Goal: Task Accomplishment & Management: Complete application form

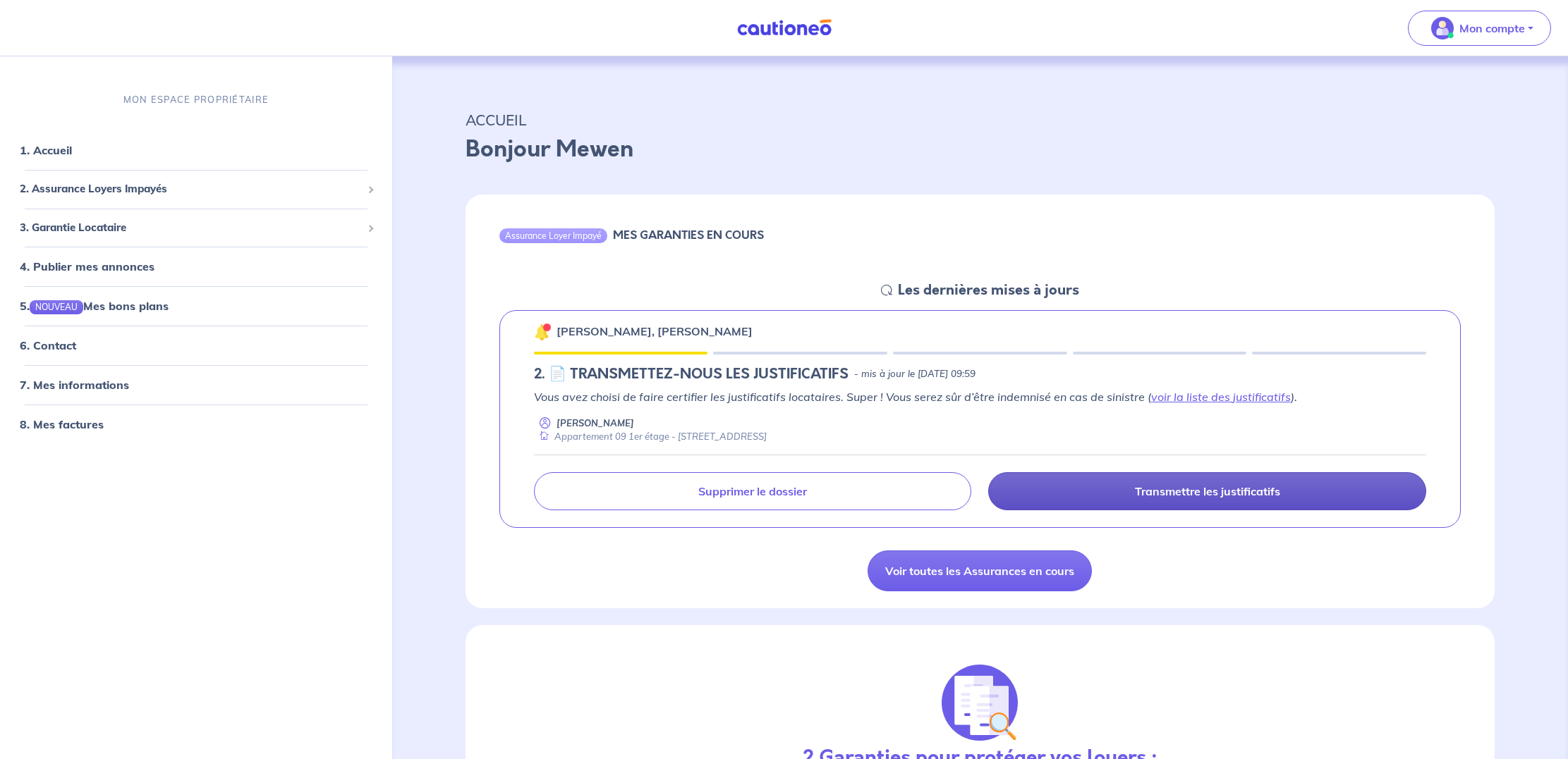
click at [1177, 496] on p "Transmettre les justificatifs" at bounding box center [1207, 491] width 145 height 14
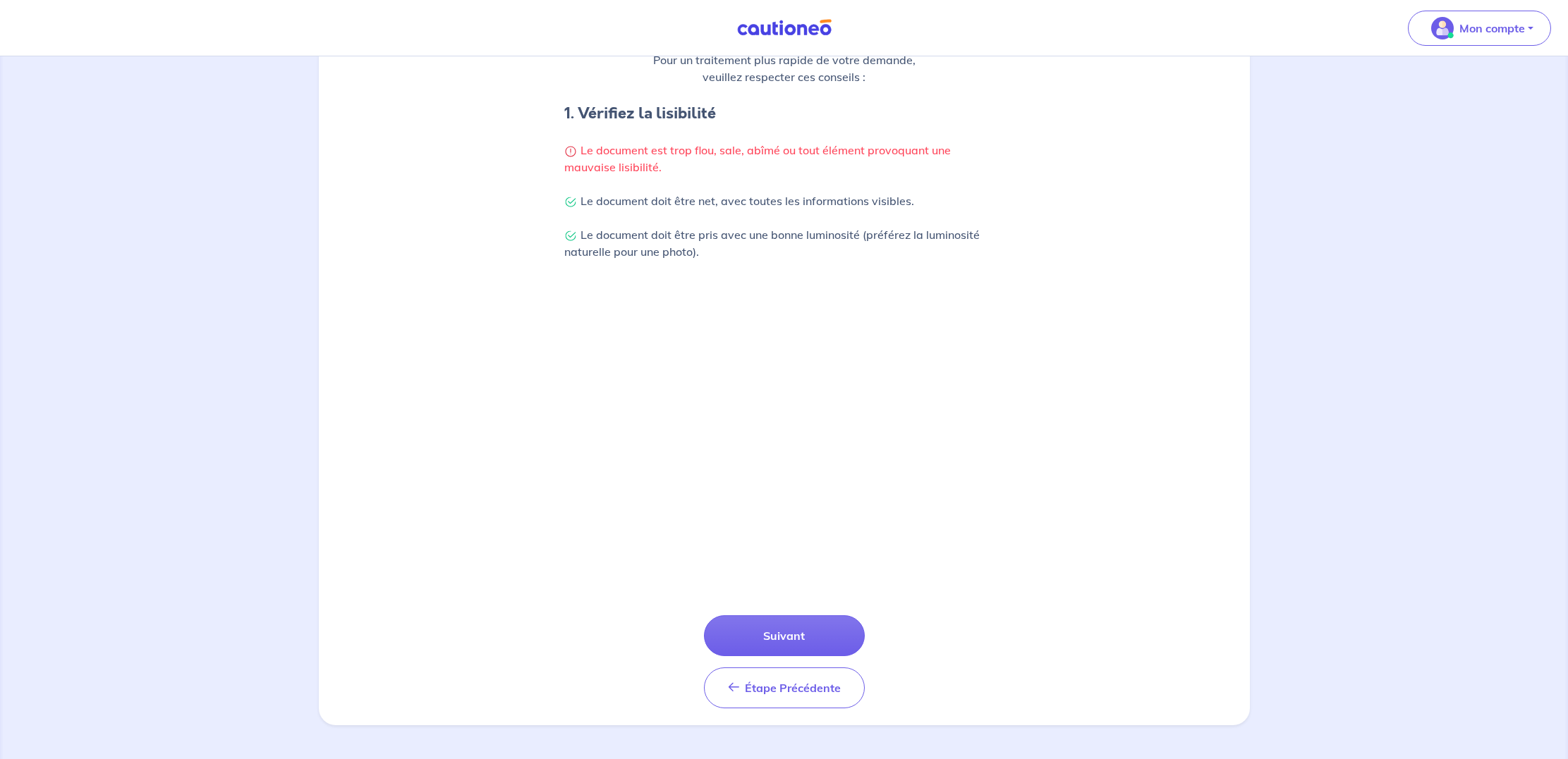
scroll to position [250, 0]
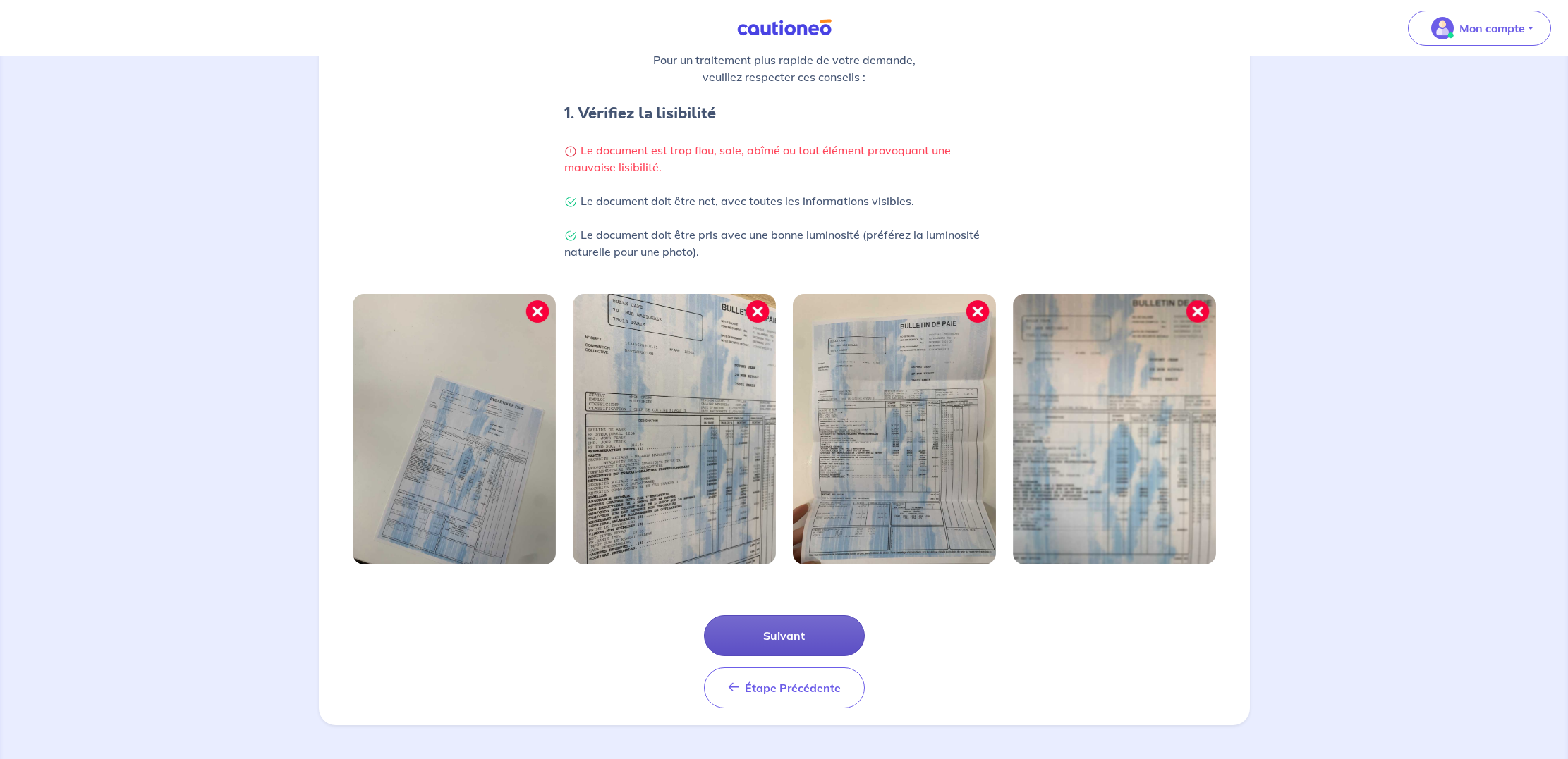
click at [808, 631] on button "Suivant" at bounding box center [784, 636] width 161 height 41
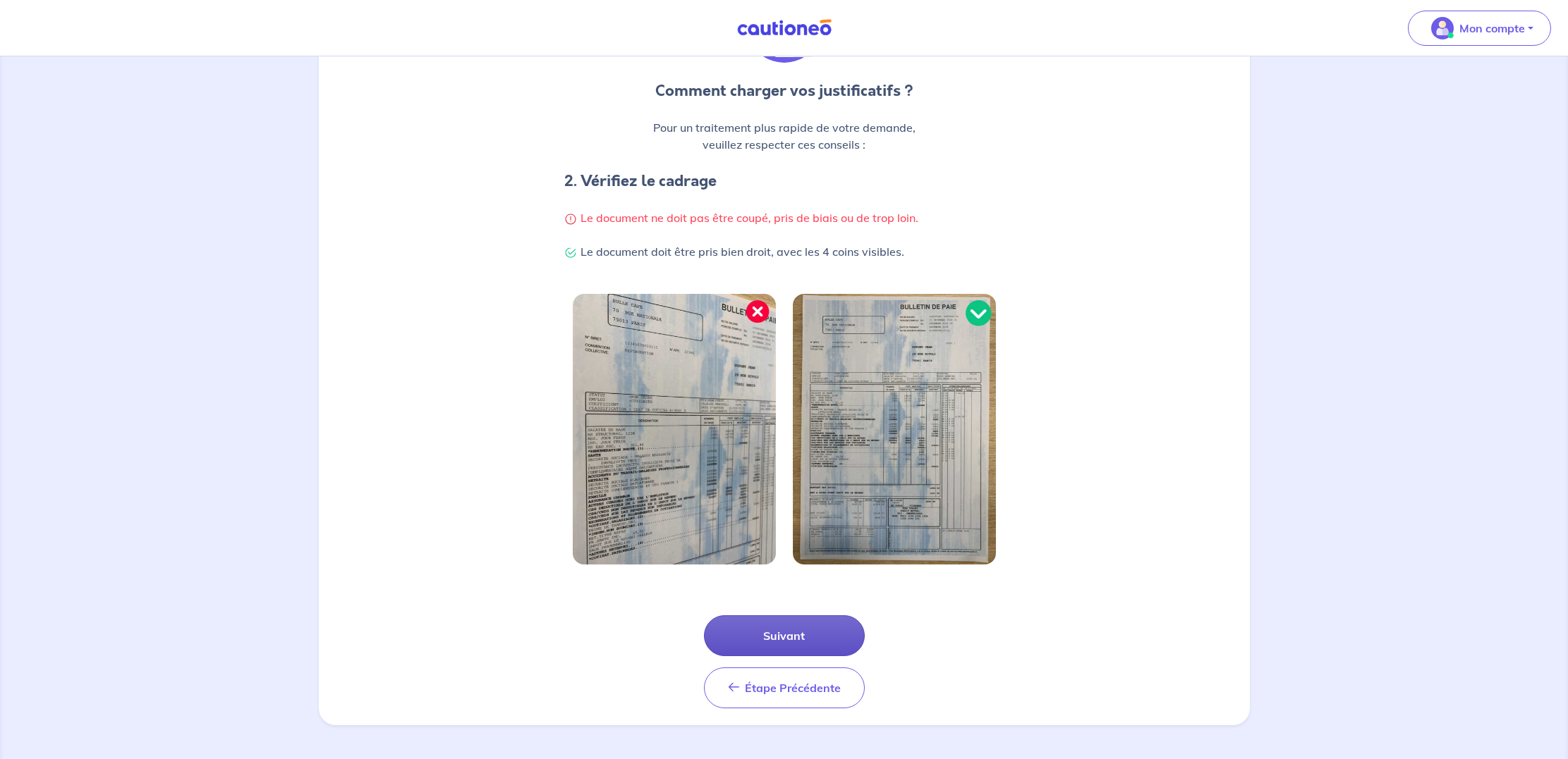
scroll to position [183, 0]
click at [794, 637] on button "Suivant" at bounding box center [784, 636] width 161 height 41
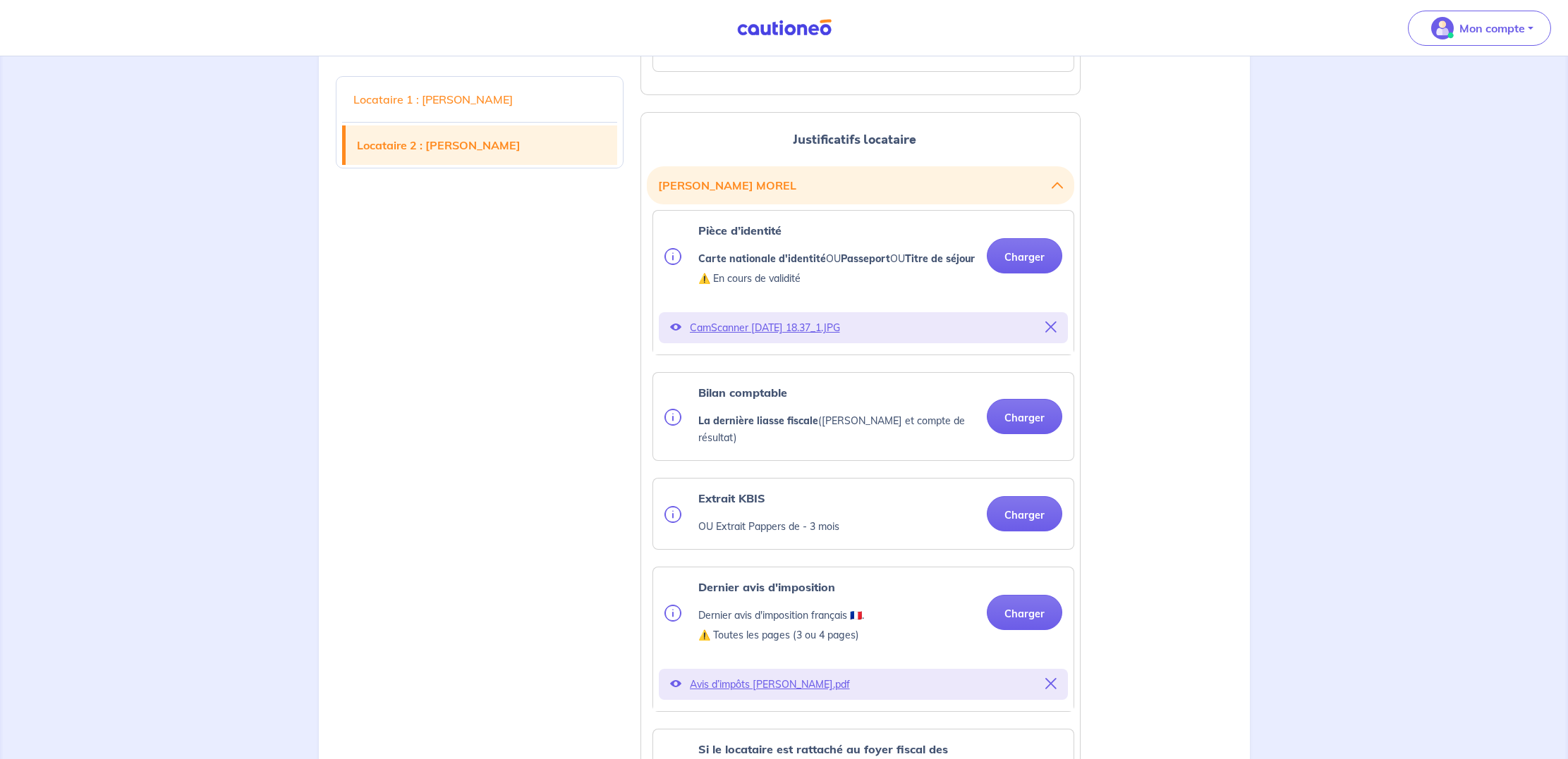
scroll to position [1584, 0]
click at [1018, 432] on button "Charger" at bounding box center [1024, 414] width 75 height 35
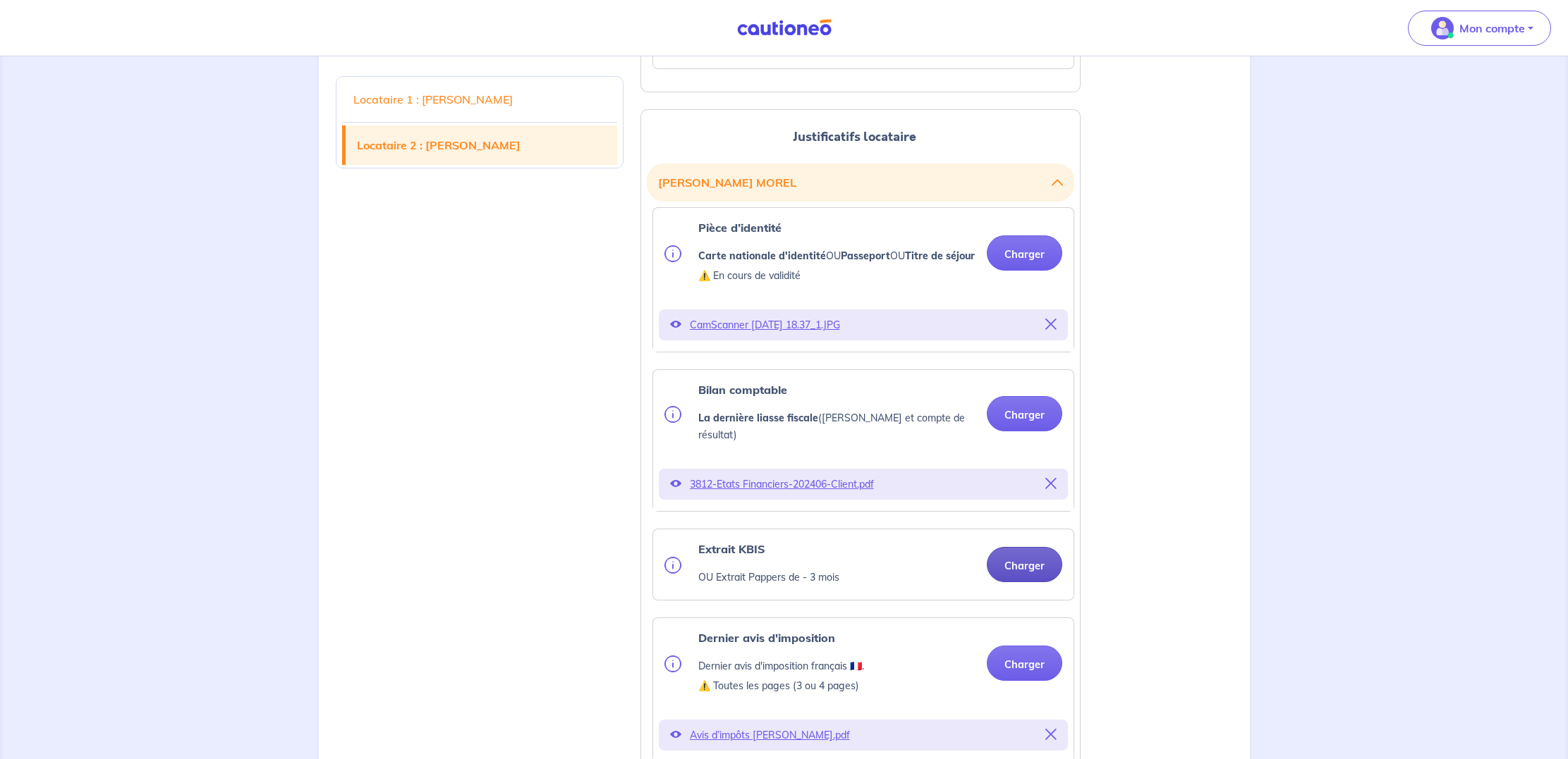
click at [1011, 581] on button "Charger" at bounding box center [1024, 564] width 75 height 35
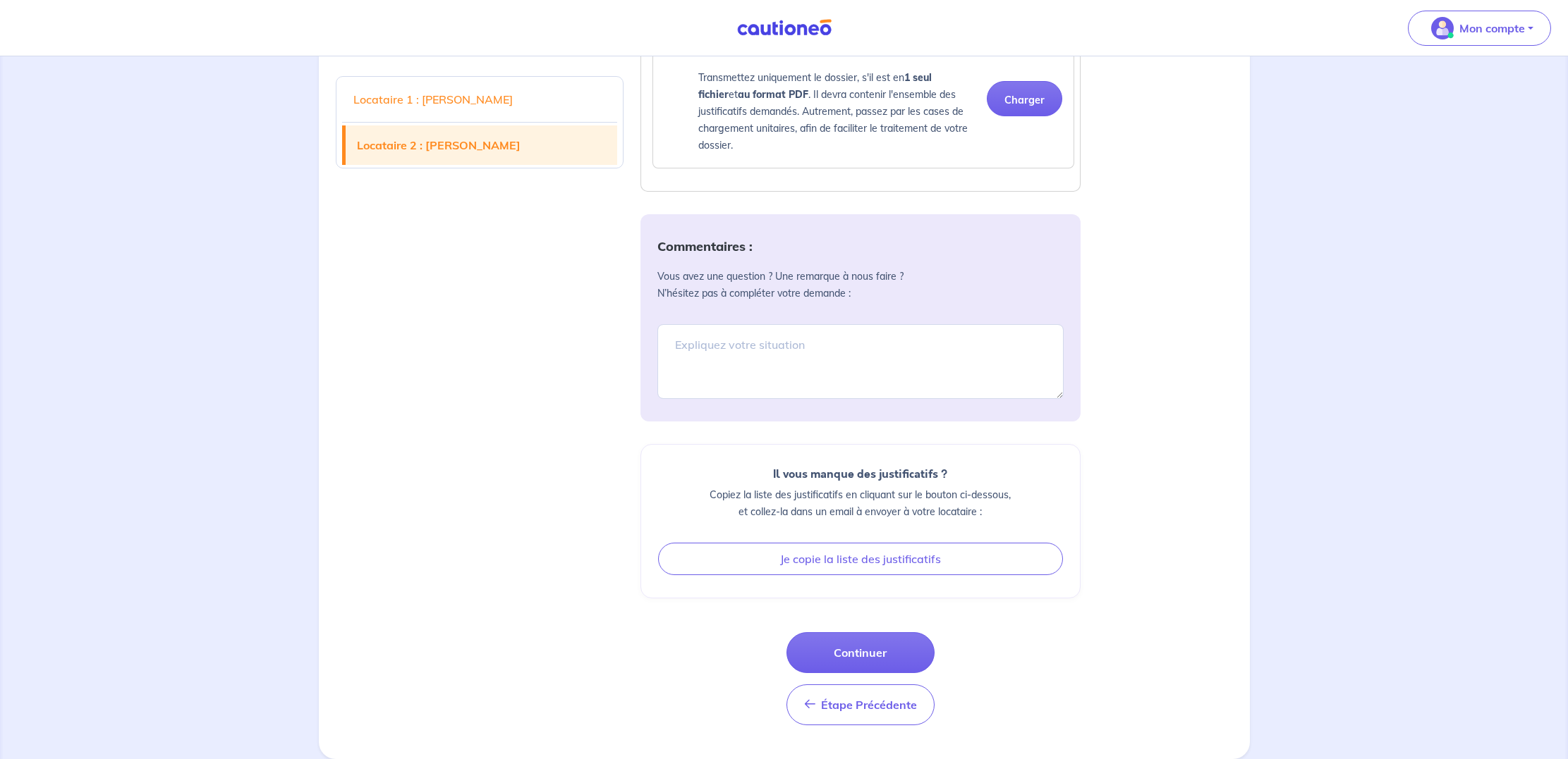
scroll to position [2755, 0]
click at [876, 650] on button "Continuer" at bounding box center [860, 652] width 148 height 41
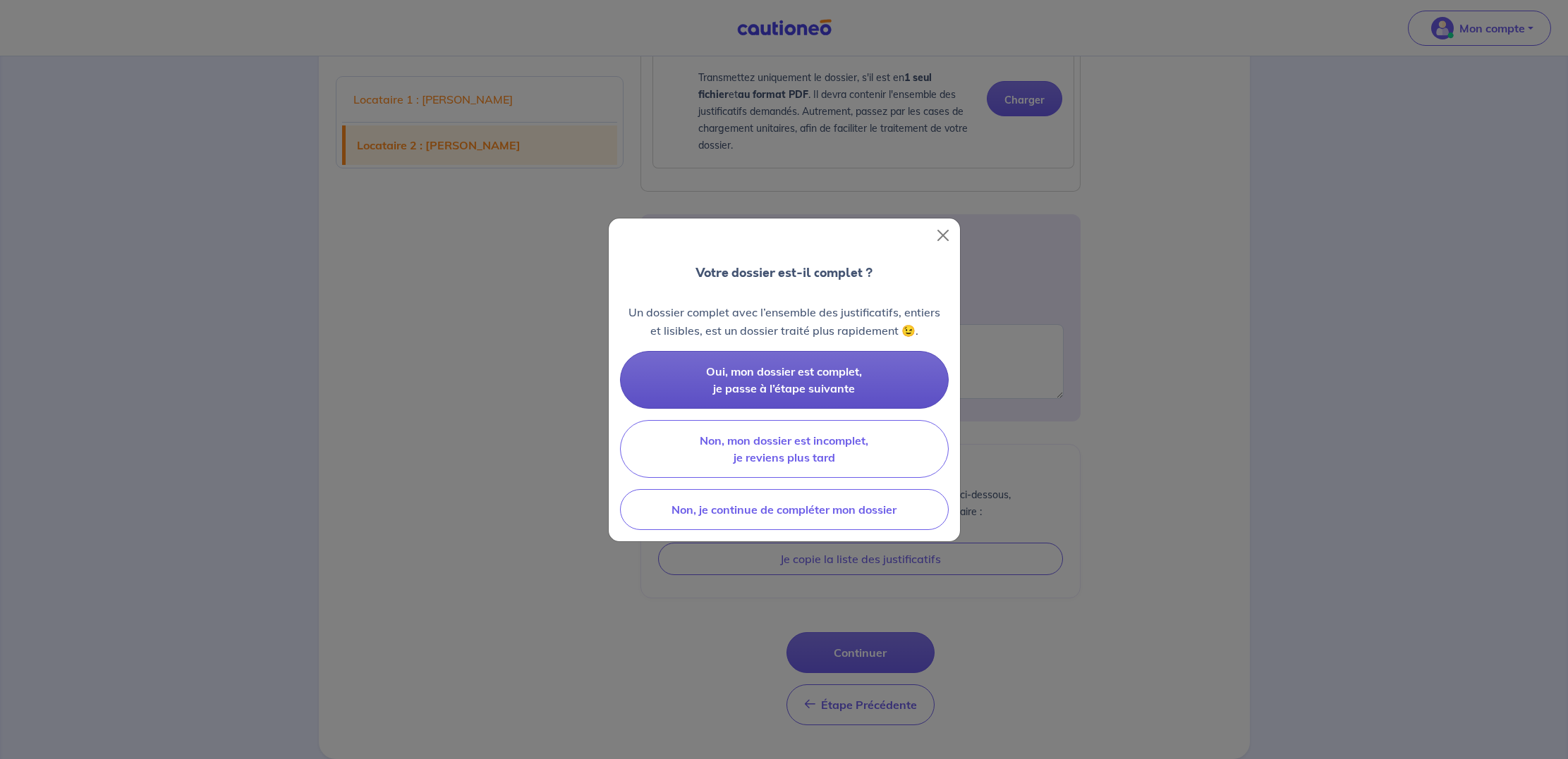
click at [767, 380] on button "Oui, mon dossier est complet, je passe à l’étape suivante" at bounding box center [784, 380] width 328 height 58
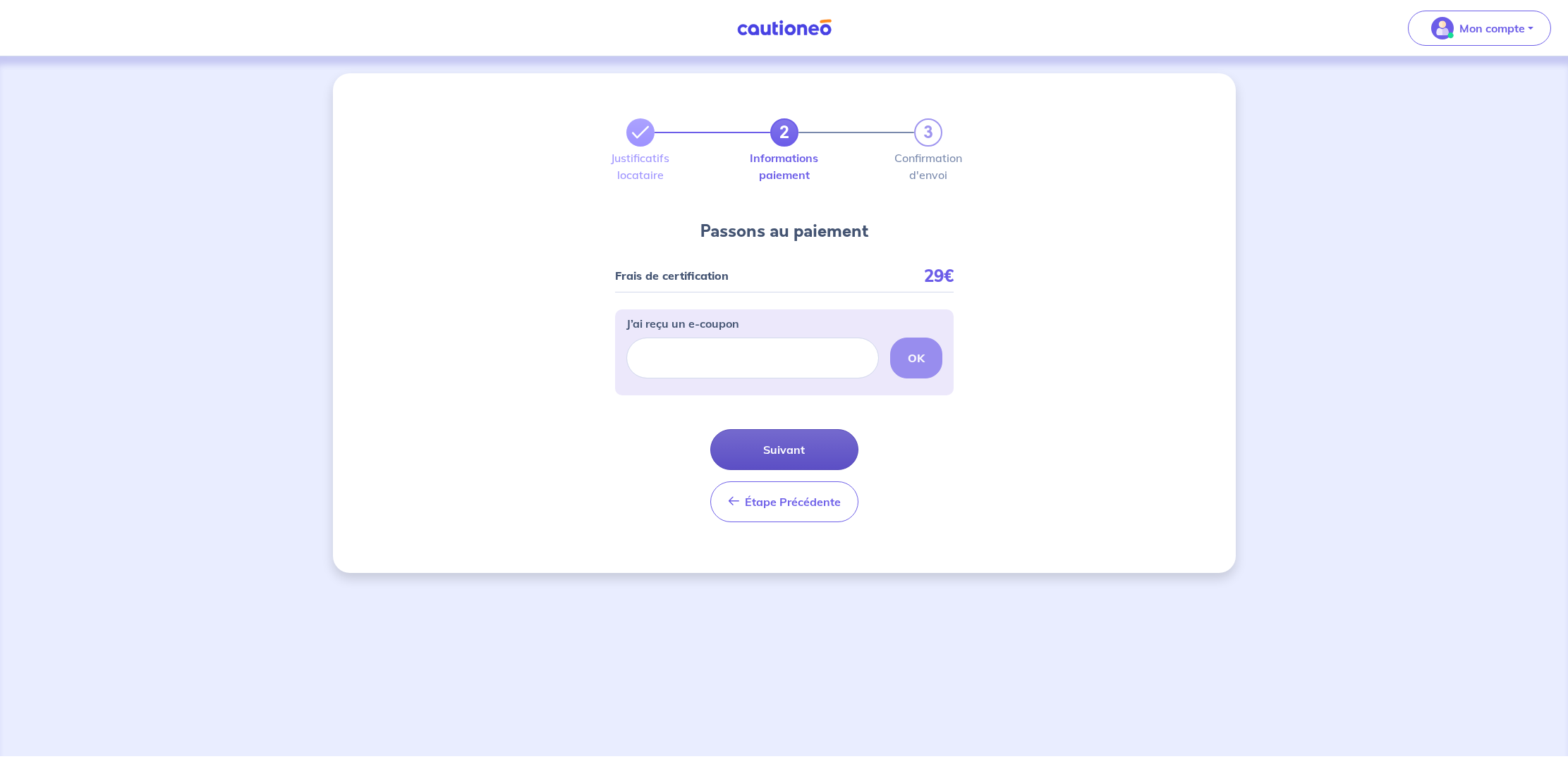
click at [803, 448] on button "Suivant" at bounding box center [784, 450] width 148 height 41
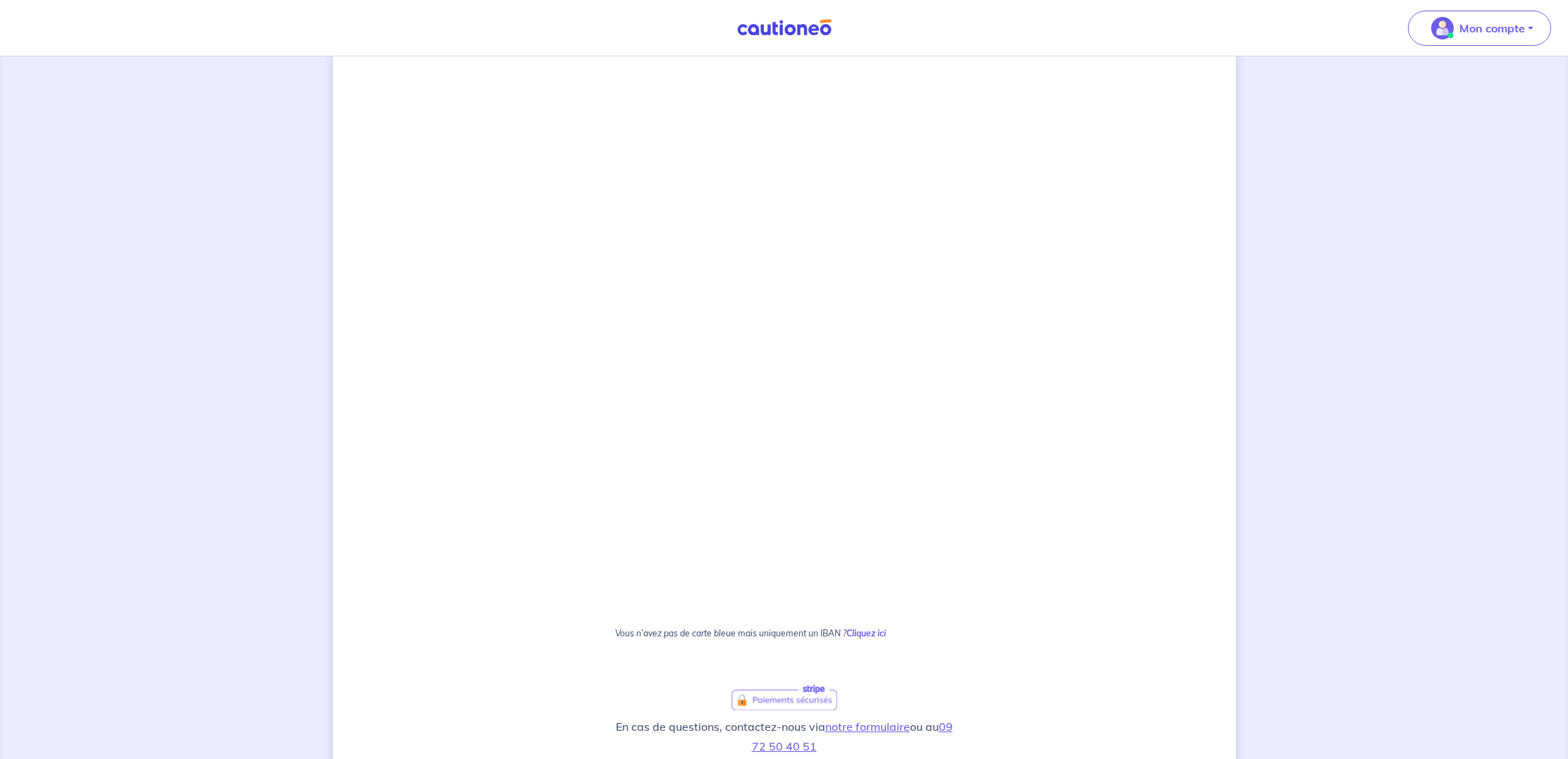
scroll to position [377, 0]
click at [467, 533] on div "2 3 Justificatifs locataire Informations paiement Confirmation d'envoi Passons …" at bounding box center [784, 313] width 903 height 1233
click at [1086, 566] on div "2 3 Justificatifs locataire Informations paiement Confirmation d'envoi Passons …" at bounding box center [784, 313] width 903 height 1233
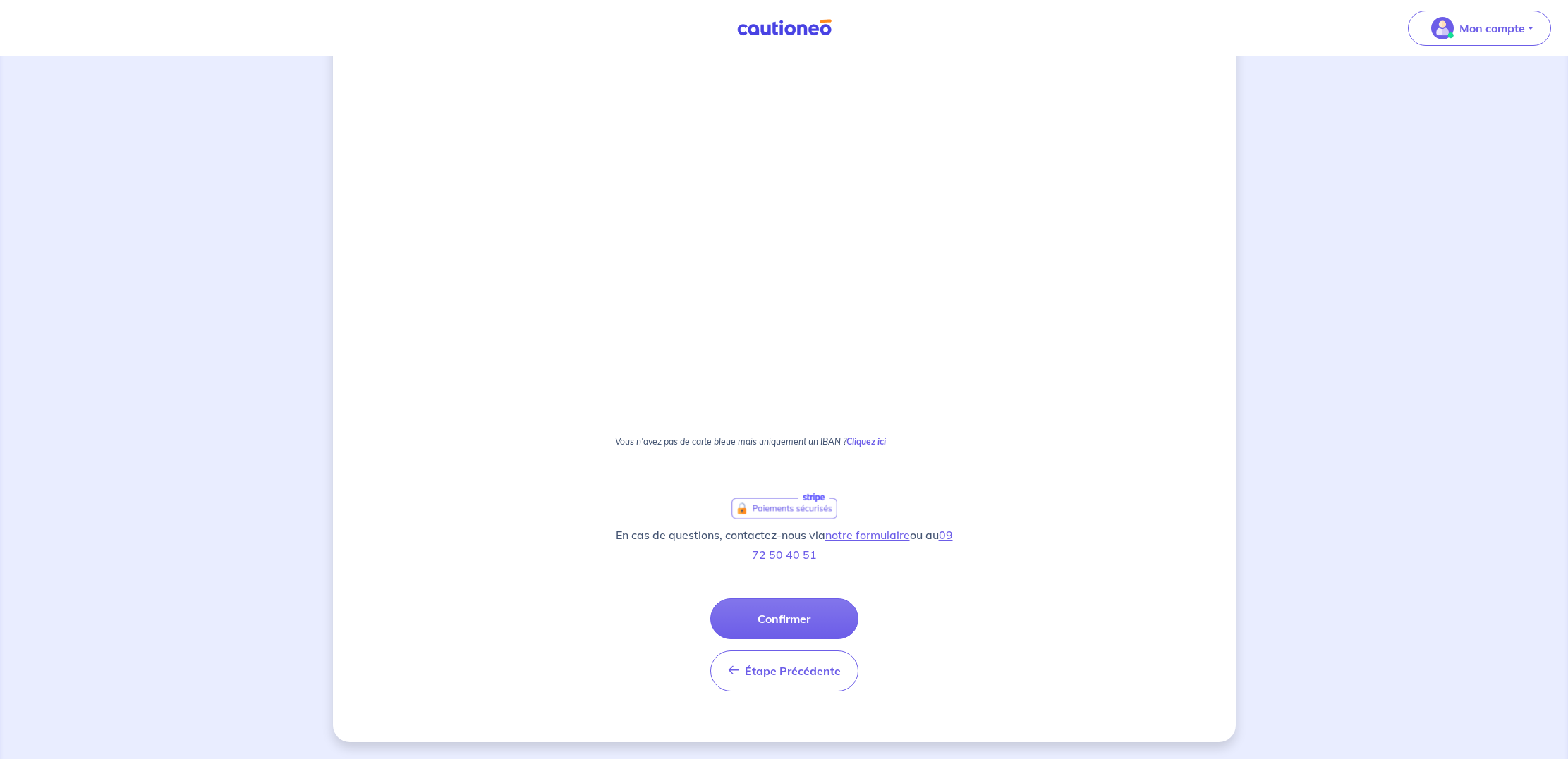
scroll to position [564, 0]
click at [785, 620] on button "Confirmer" at bounding box center [784, 619] width 148 height 41
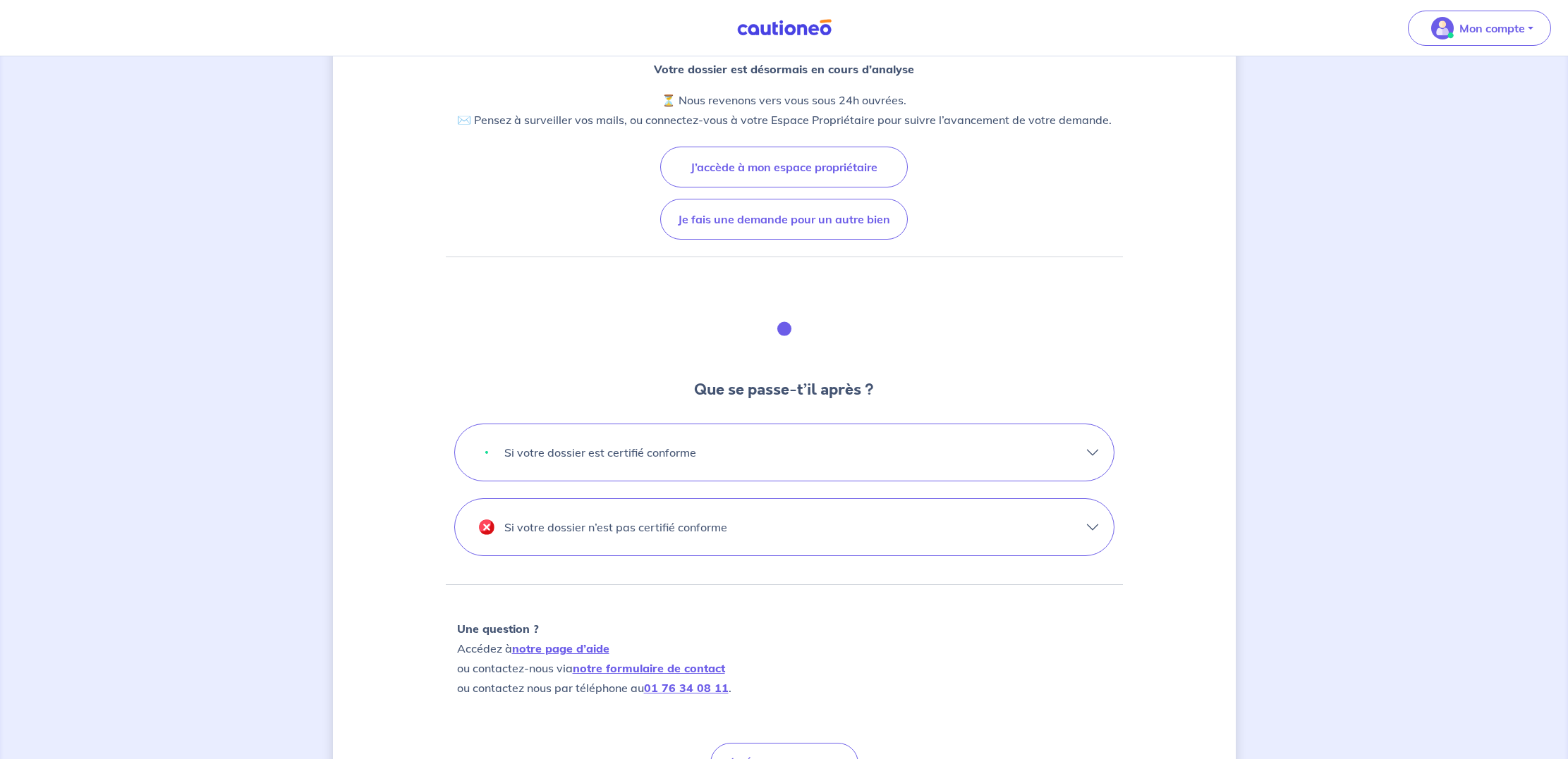
scroll to position [165, 0]
click at [1085, 446] on button "Si votre dossier est certifié conforme" at bounding box center [784, 449] width 659 height 56
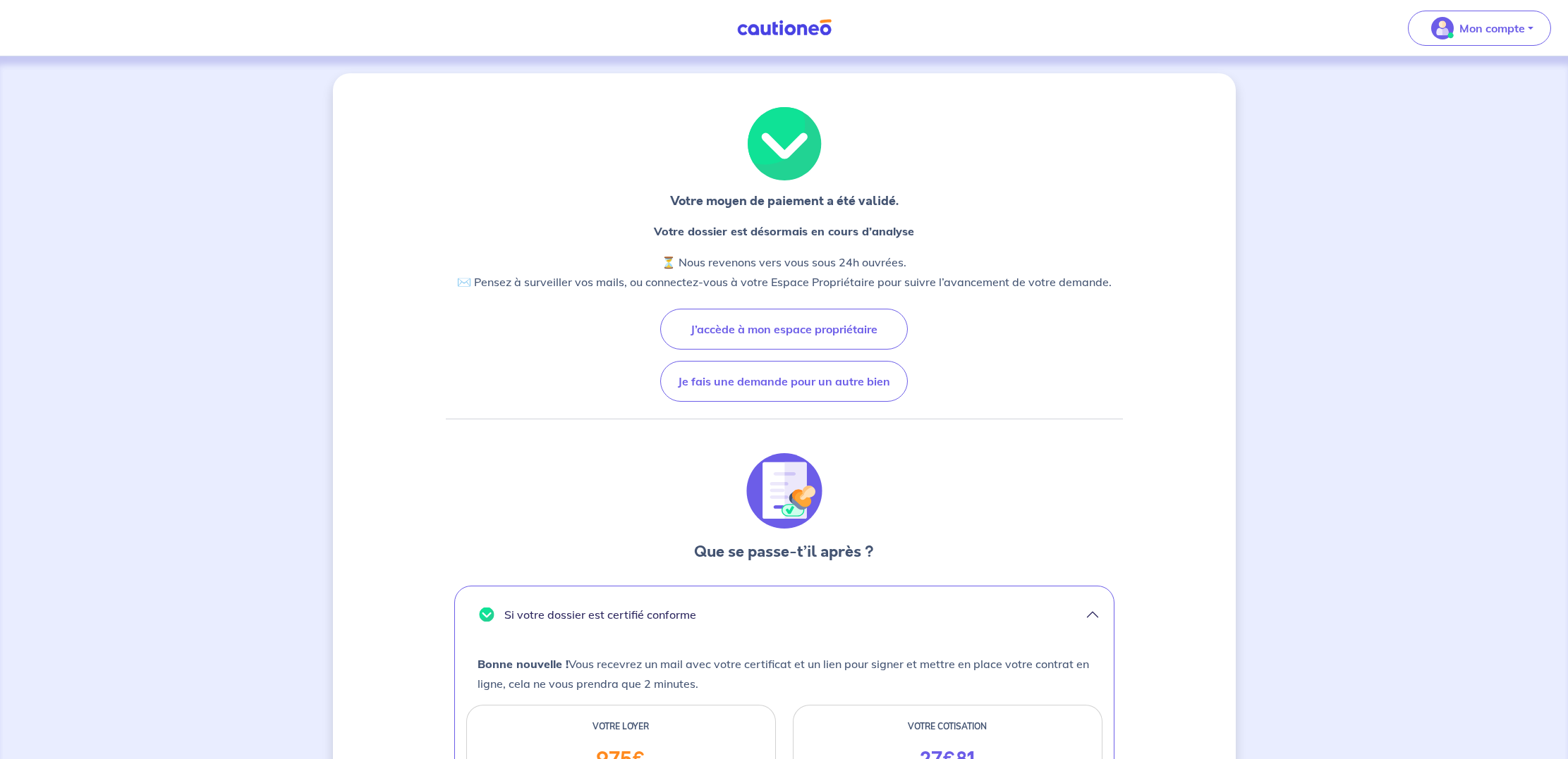
scroll to position [1, 0]
click at [816, 334] on button "J’accède à mon espace propriétaire" at bounding box center [784, 328] width 248 height 41
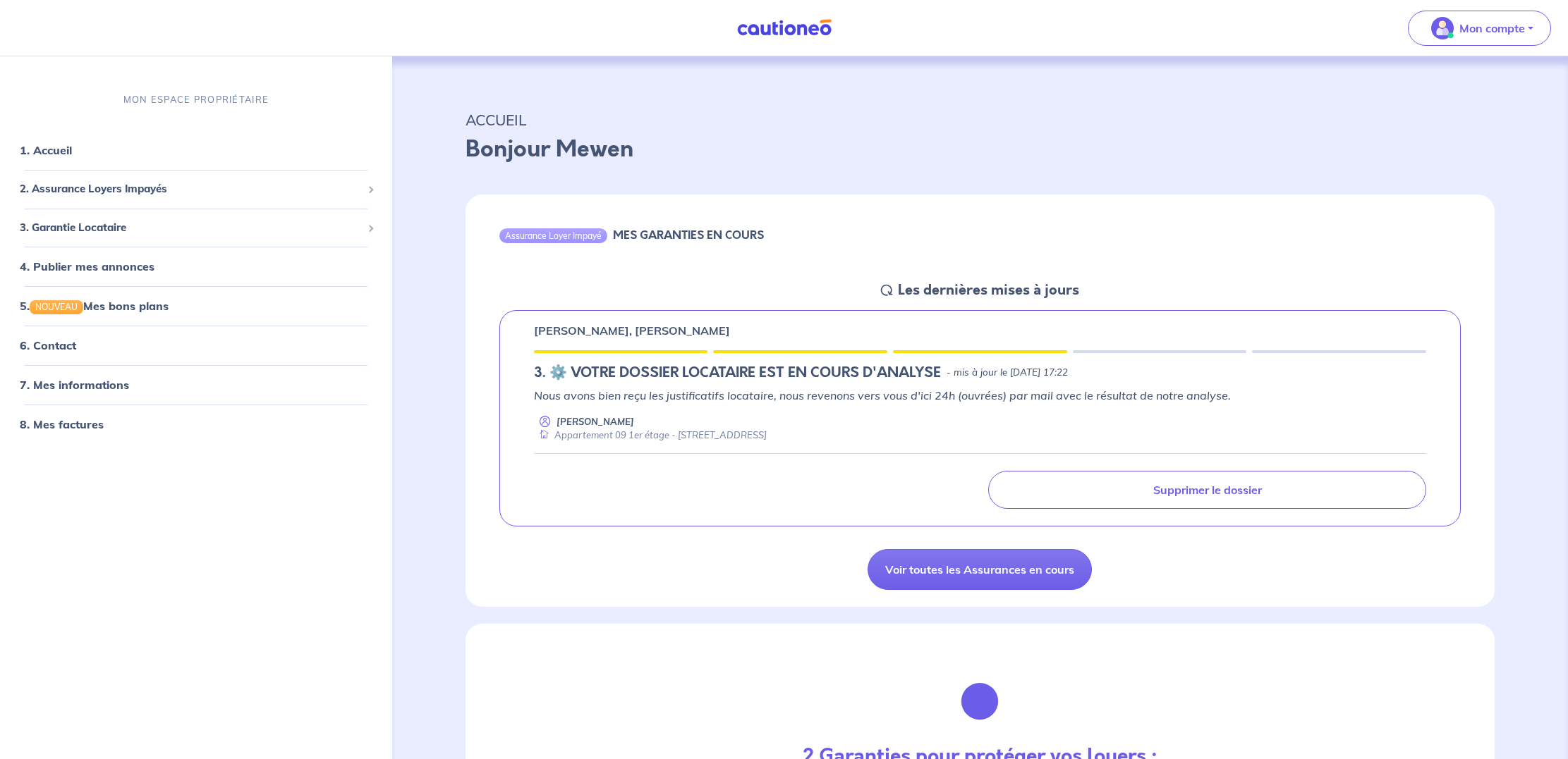
scroll to position [24, 0]
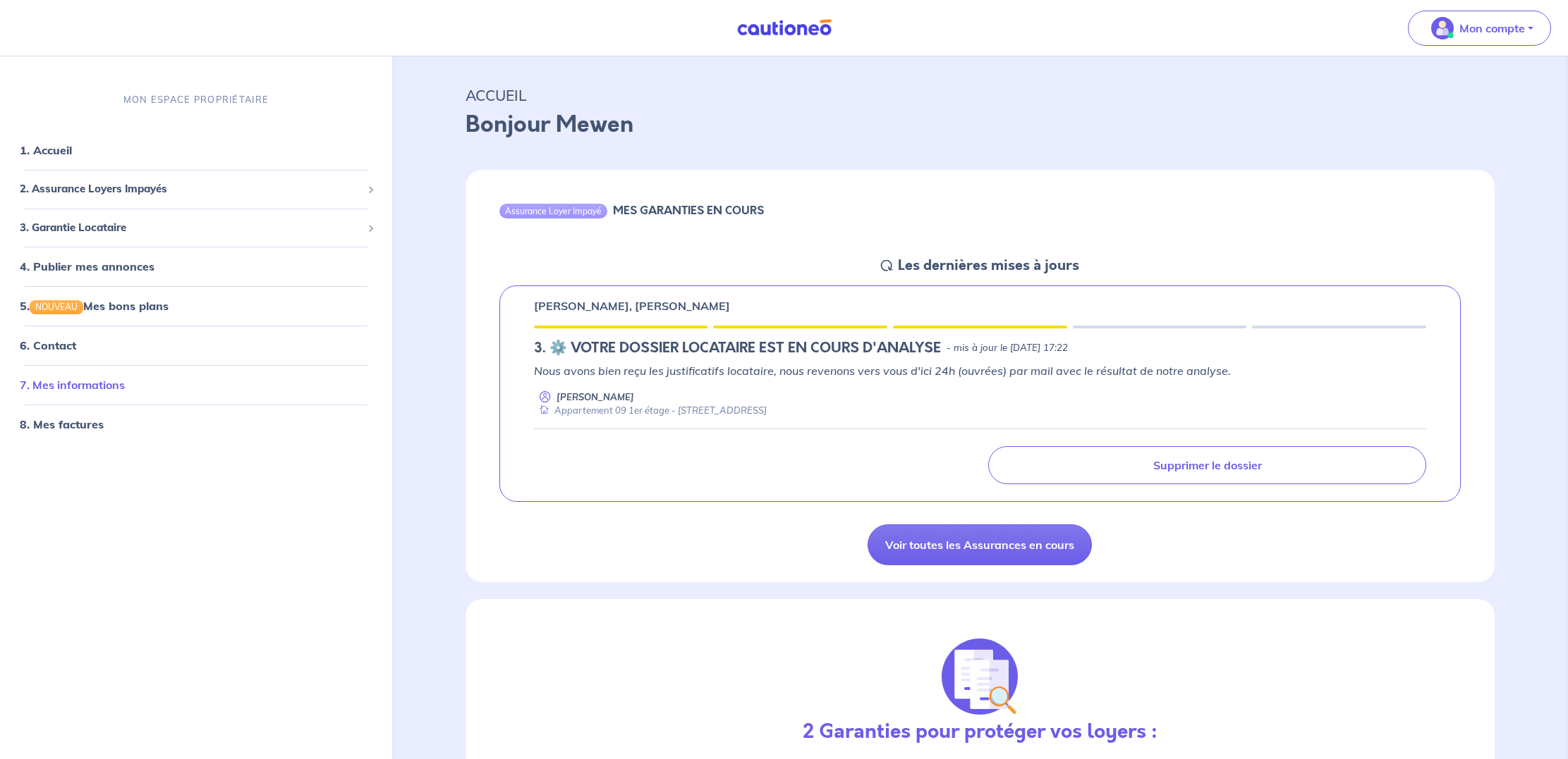
click at [80, 383] on link "7. Mes informations" at bounding box center [72, 385] width 105 height 14
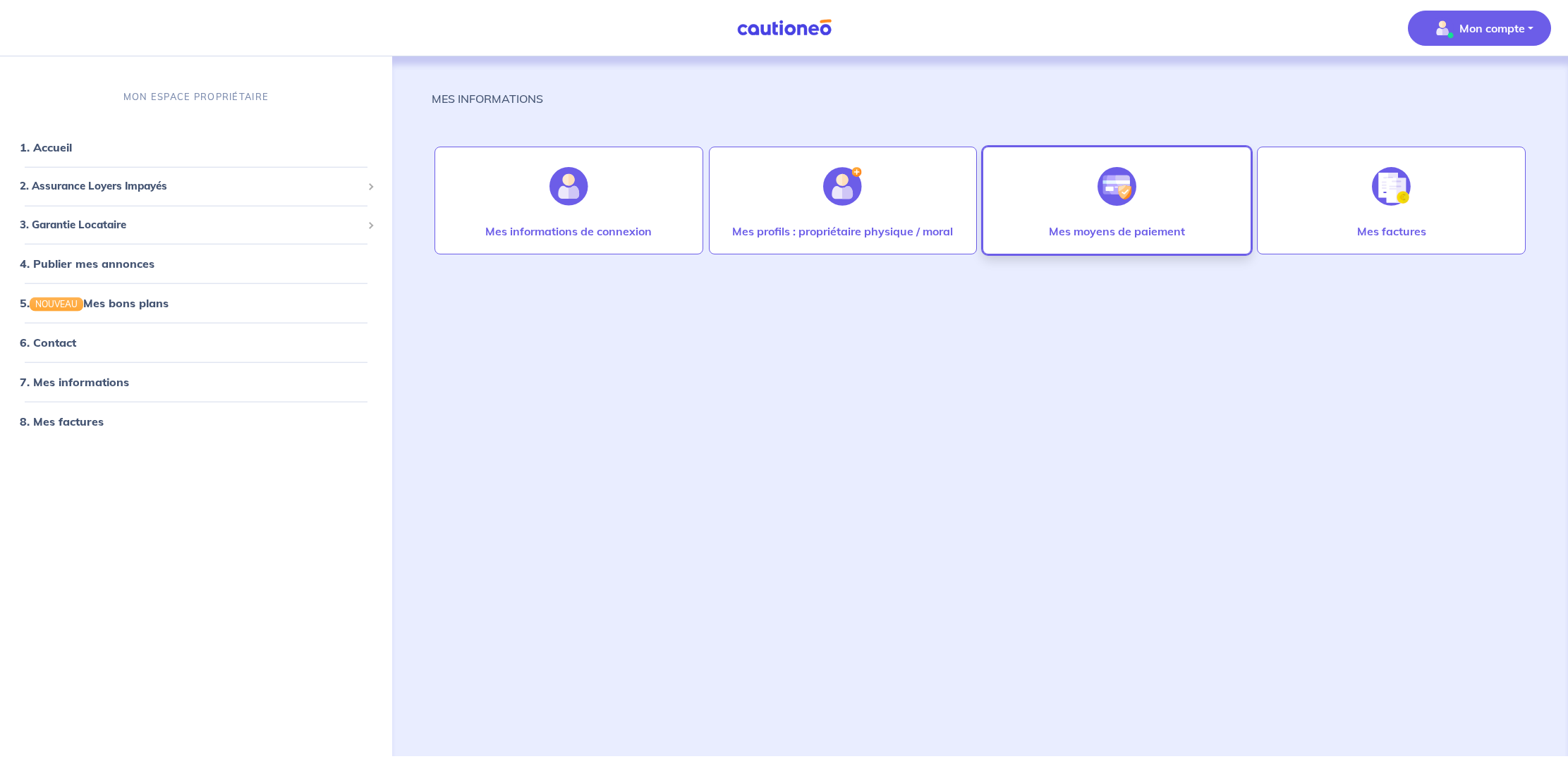
click at [1124, 193] on img at bounding box center [1116, 186] width 38 height 38
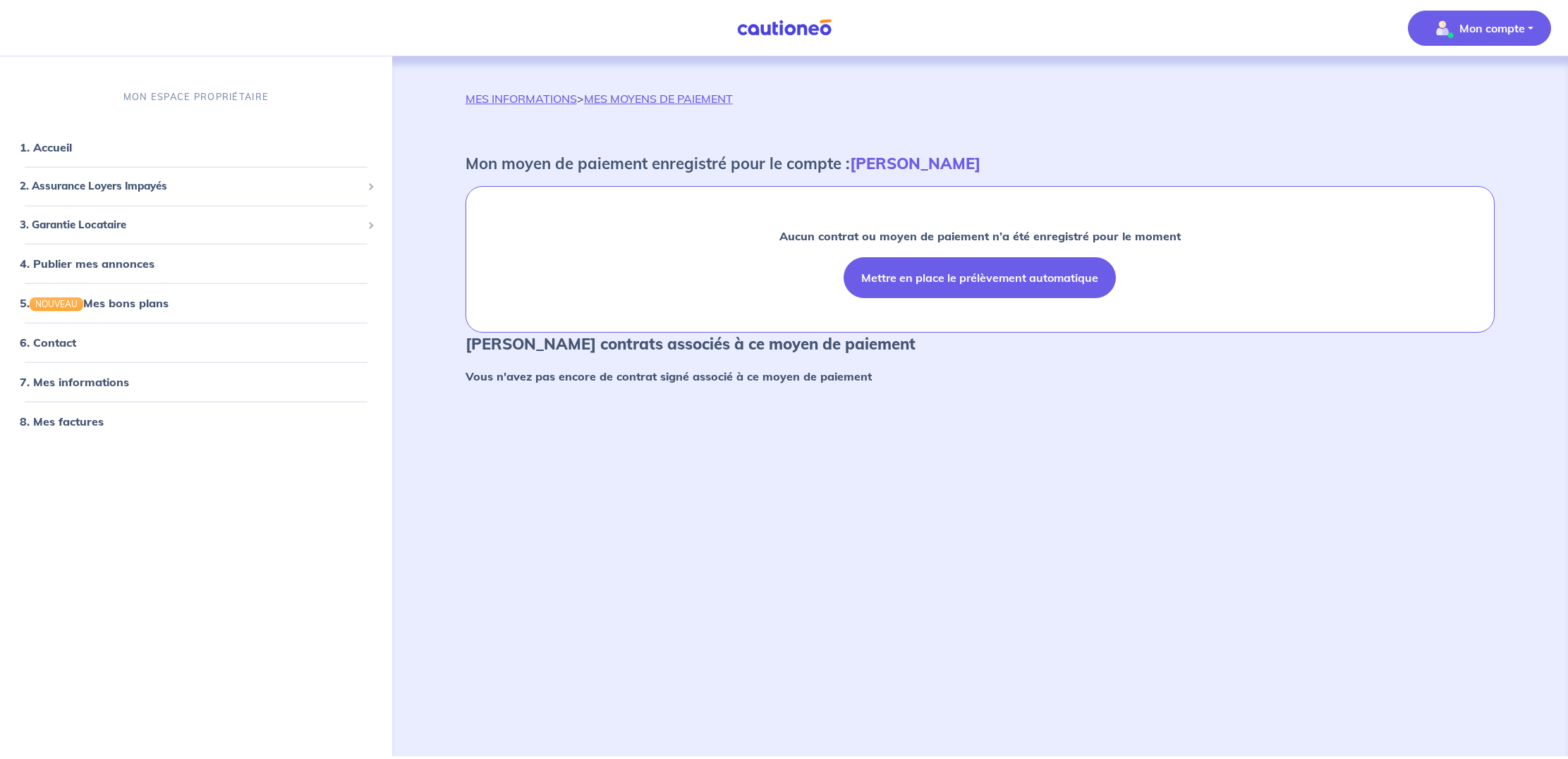
click at [955, 280] on button "Mettre en place le prélèvement automatique" at bounding box center [979, 277] width 272 height 41
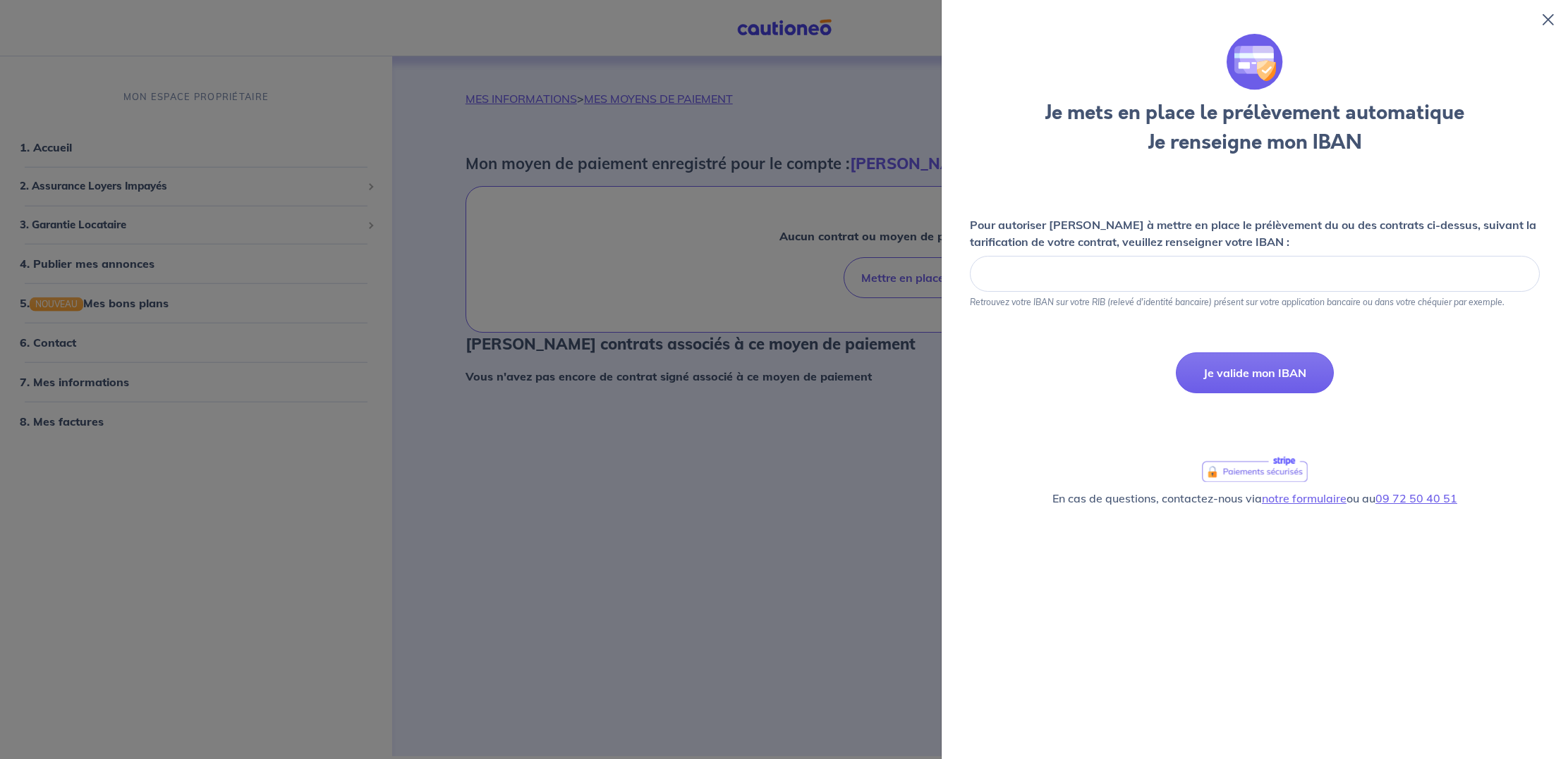
click at [1548, 19] on icon at bounding box center [1548, 20] width 11 height 11
